Goal: Information Seeking & Learning: Get advice/opinions

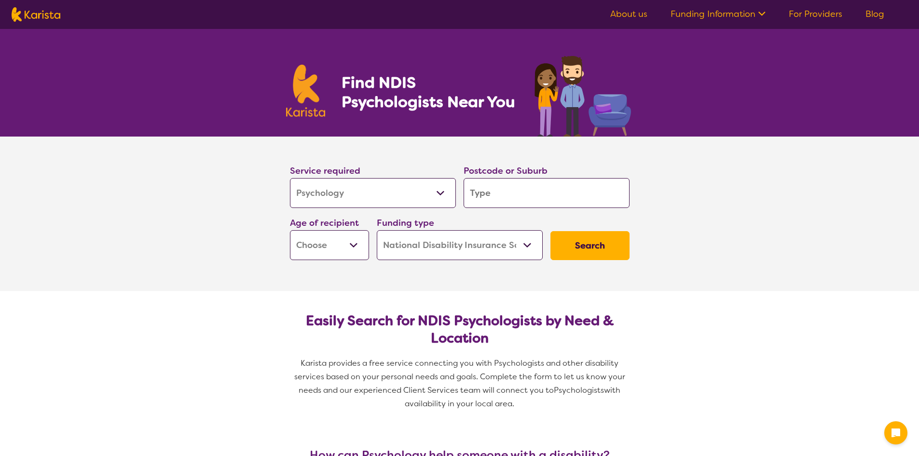
select select "Psychology"
select select "NDIS"
select select "Psychology"
select select "NDIS"
click at [483, 201] on input "search" at bounding box center [547, 193] width 166 height 30
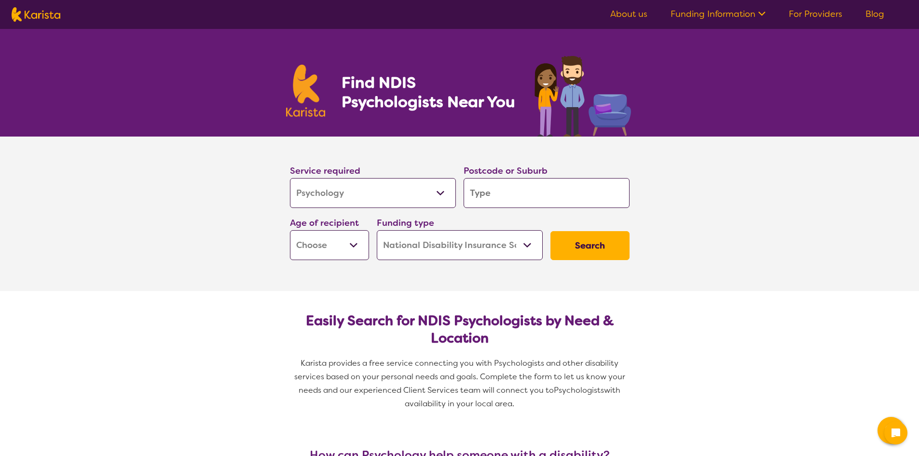
type input "3"
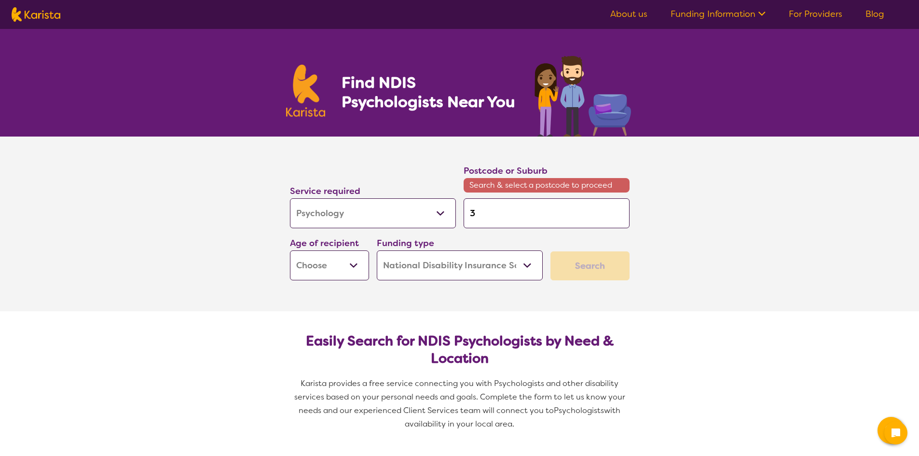
type input "30"
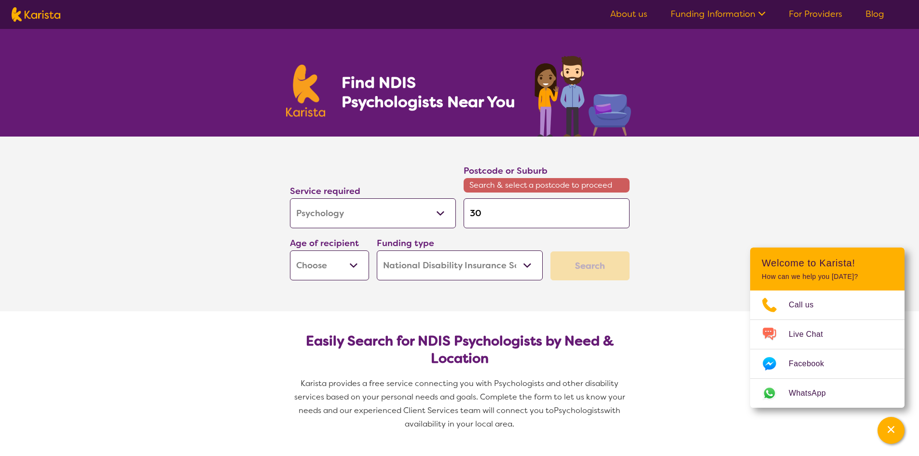
type input "304"
type input "3049"
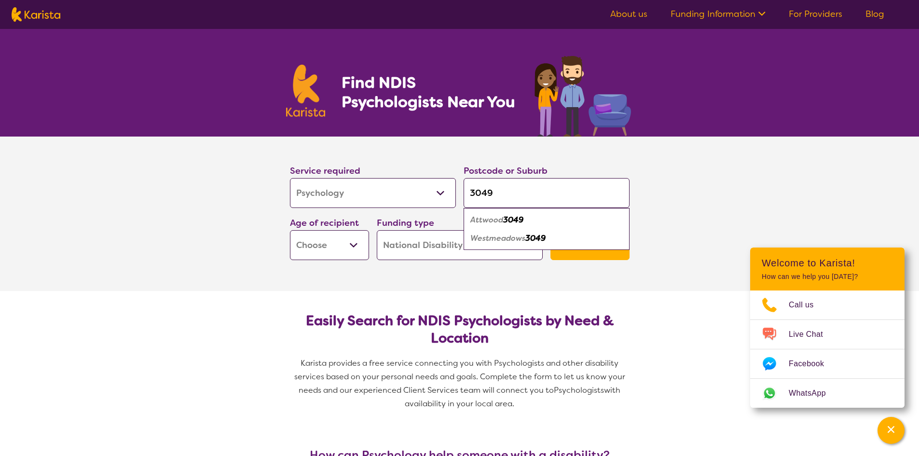
type input "3049"
click at [550, 231] on button "Search" at bounding box center [589, 245] width 79 height 29
click at [299, 247] on select "Early Childhood - 0 to 9 Child - 10 to 11 Adolescent - 12 to 17 Adult - 18 to 6…" at bounding box center [329, 245] width 79 height 30
select select "AD"
click at [290, 230] on select "Early Childhood - 0 to 9 Child - 10 to 11 Adolescent - 12 to 17 Adult - 18 to 6…" at bounding box center [329, 245] width 79 height 30
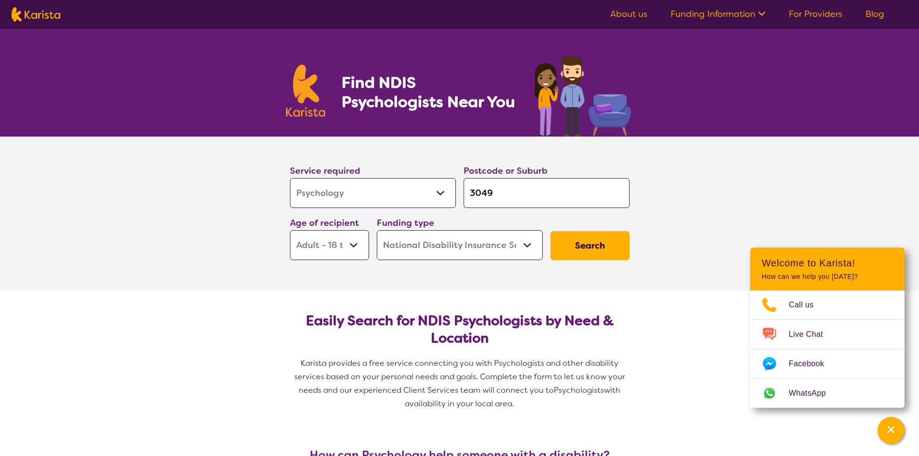
select select "AD"
click at [576, 256] on button "Search" at bounding box center [589, 245] width 79 height 29
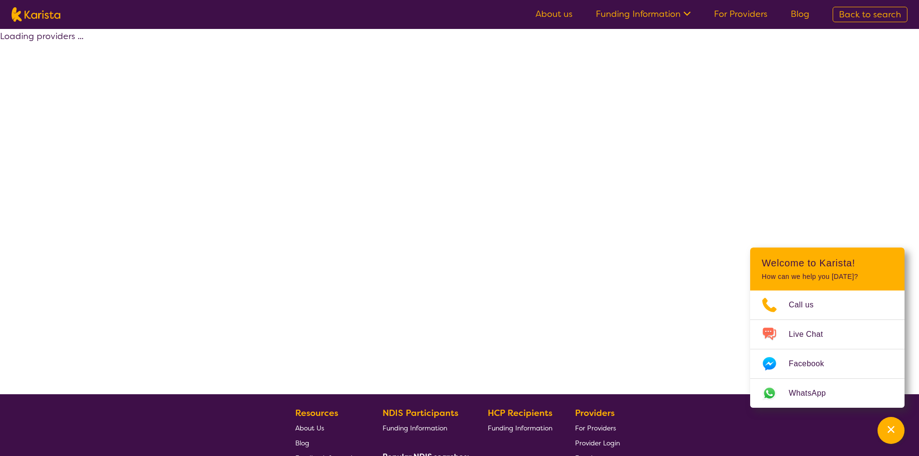
select select "by_score"
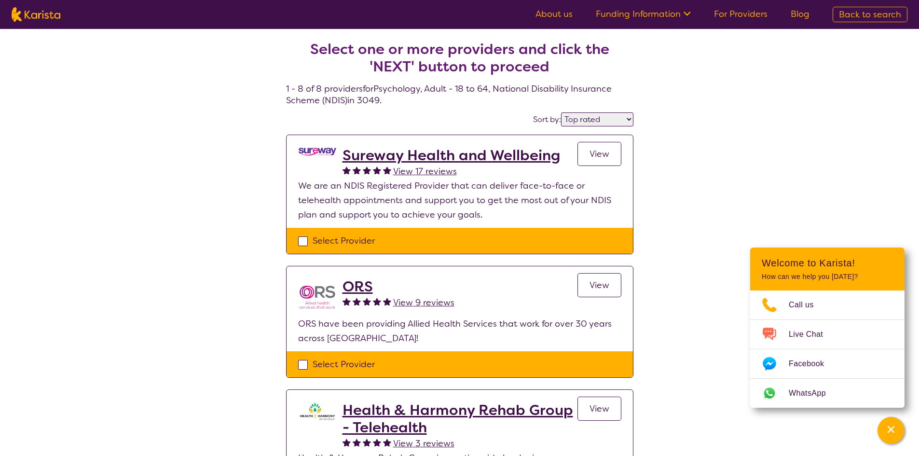
click at [461, 150] on h2 "Sureway Health and Wellbeing" at bounding box center [451, 155] width 218 height 17
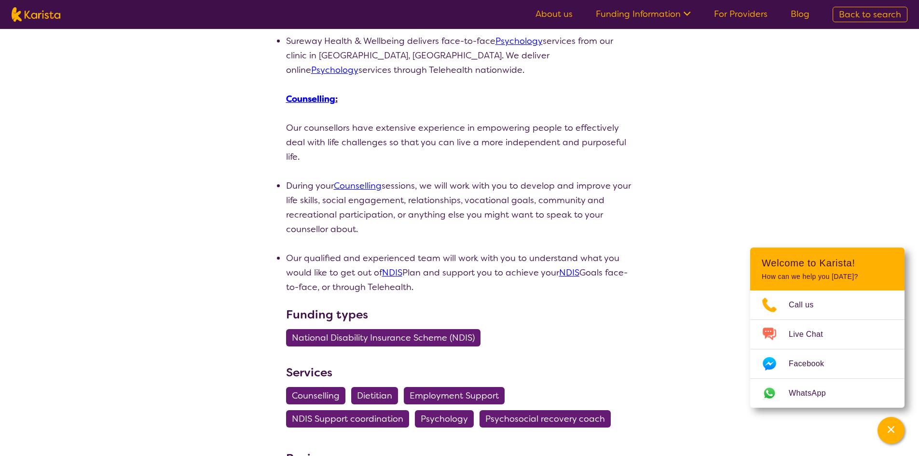
scroll to position [289, 0]
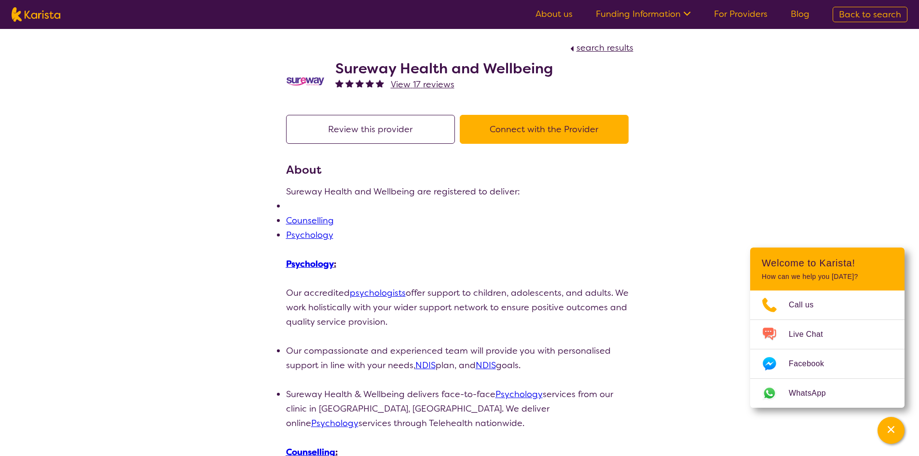
select select "by_score"
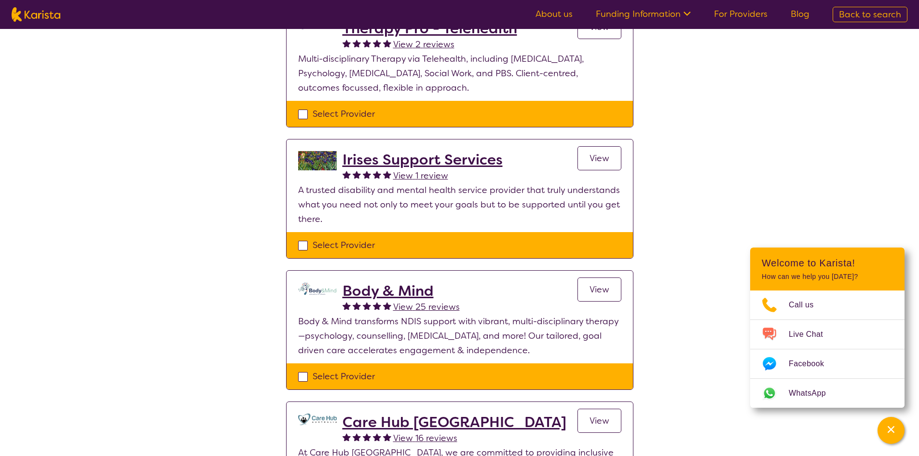
scroll to position [531, 0]
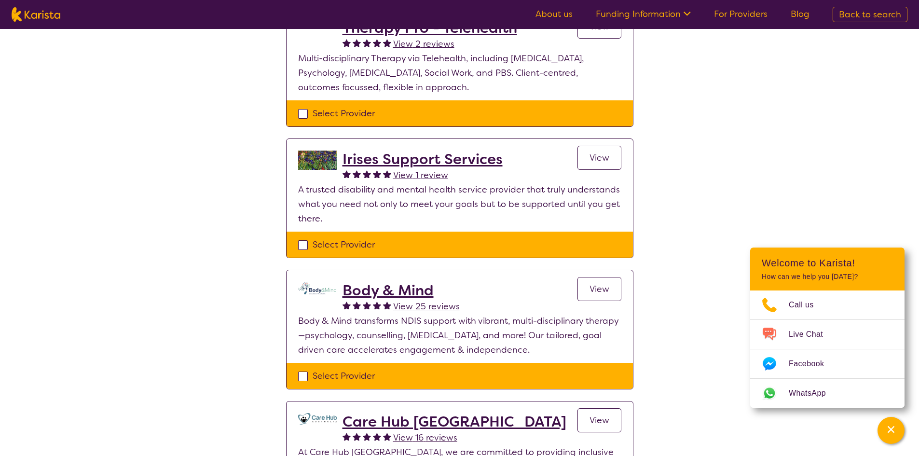
click at [355, 282] on h2 "Body & Mind" at bounding box center [400, 290] width 117 height 17
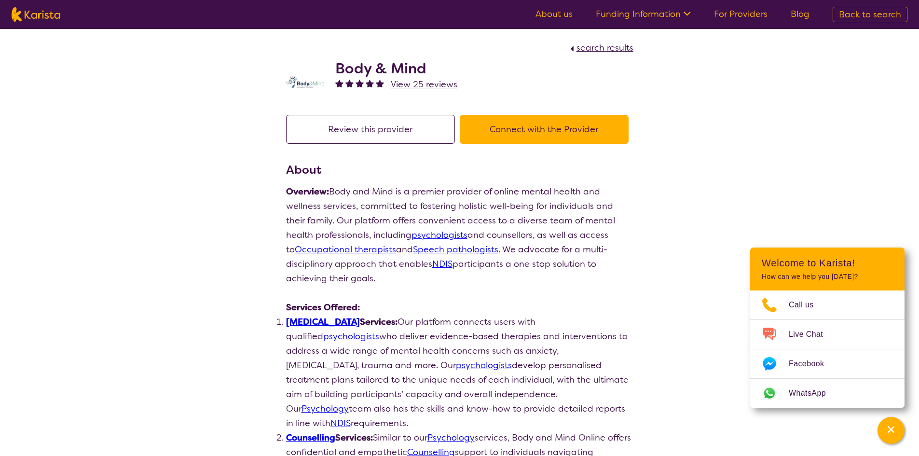
click at [526, 130] on button "Connect with the Provider" at bounding box center [544, 129] width 169 height 29
drag, startPoint x: 426, startPoint y: 65, endPoint x: 335, endPoint y: 74, distance: 91.6
click at [335, 74] on h2 "Body & Mind" at bounding box center [396, 68] width 122 height 17
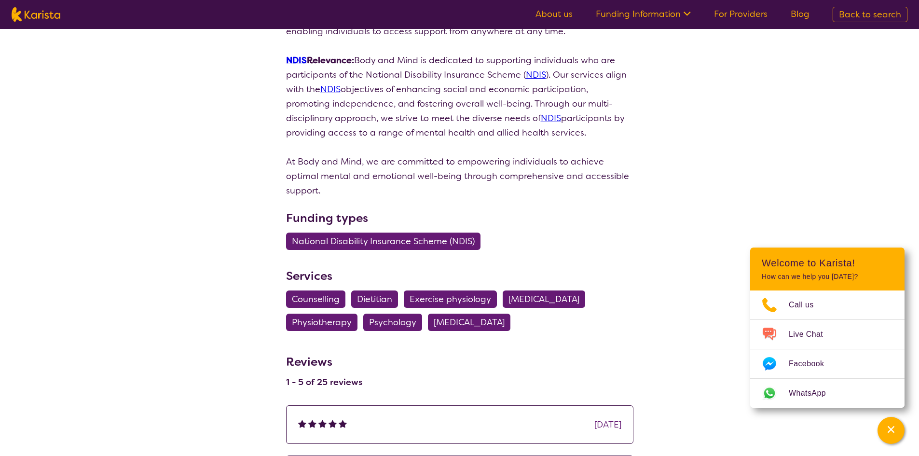
scroll to position [813, 0]
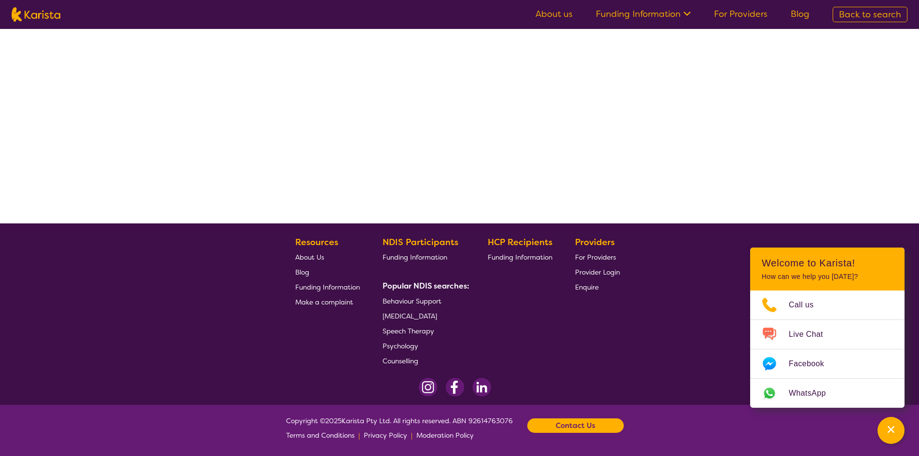
select select "by_score"
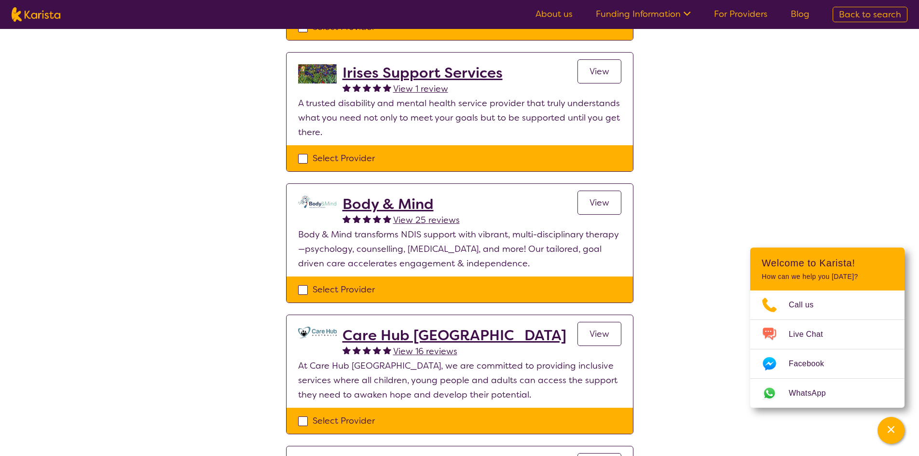
scroll to position [675, 0]
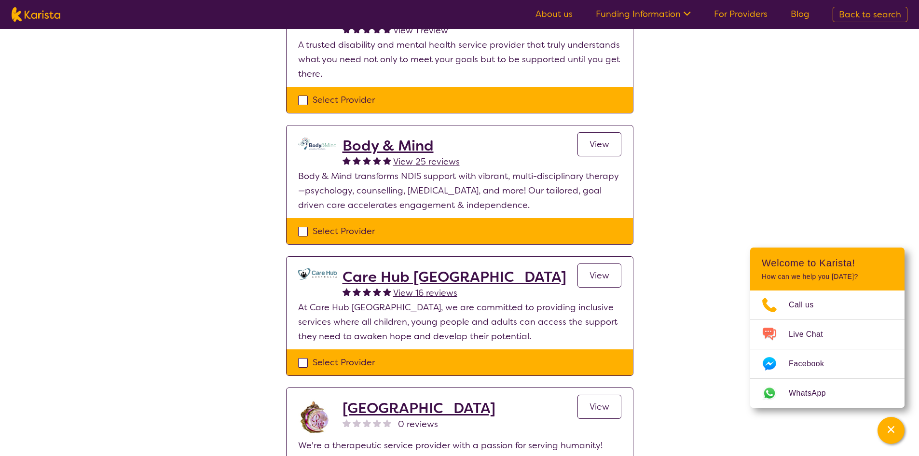
click at [444, 268] on h2 "Care Hub [GEOGRAPHIC_DATA]" at bounding box center [454, 276] width 224 height 17
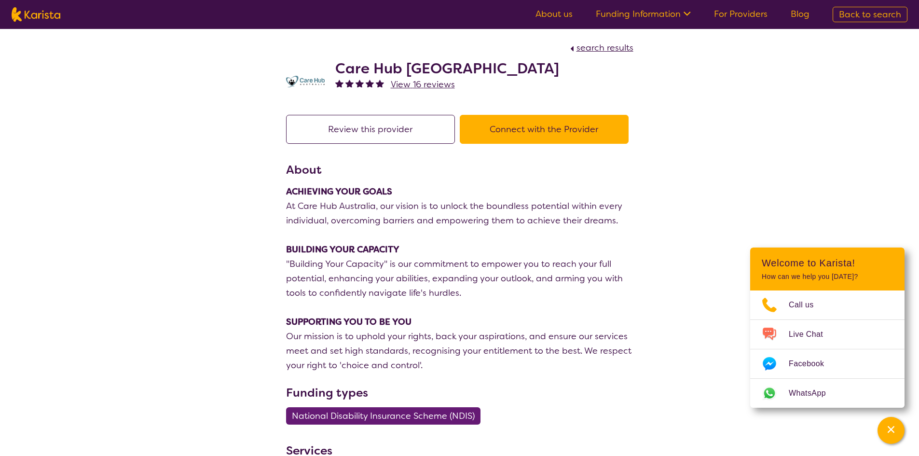
click at [585, 128] on button "Connect with the Provider" at bounding box center [544, 129] width 169 height 29
drag, startPoint x: 468, startPoint y: 67, endPoint x: 334, endPoint y: 64, distance: 134.1
click at [334, 64] on div "Care Hub [GEOGRAPHIC_DATA] View 16 reviews" at bounding box center [459, 79] width 347 height 48
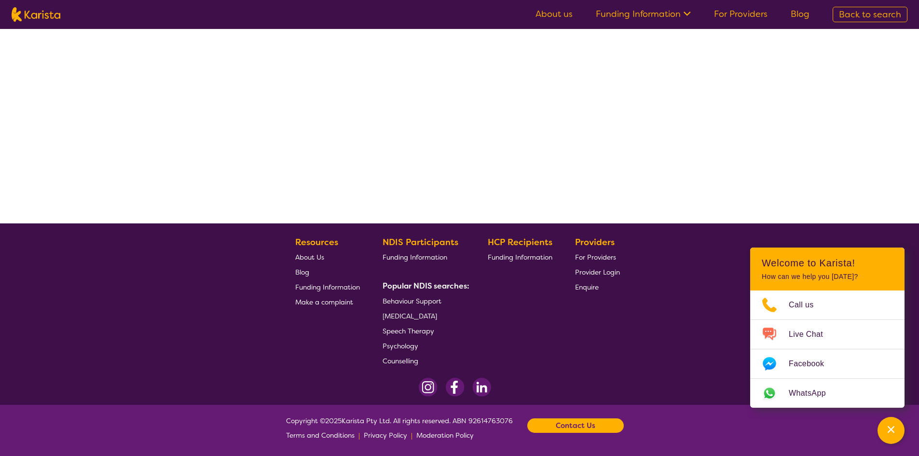
select select "by_score"
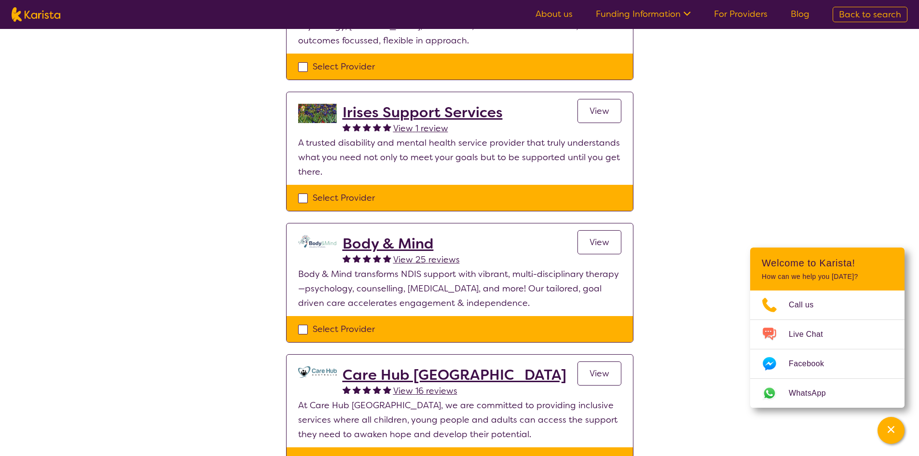
scroll to position [482, 0]
